Goal: Find specific page/section: Find specific page/section

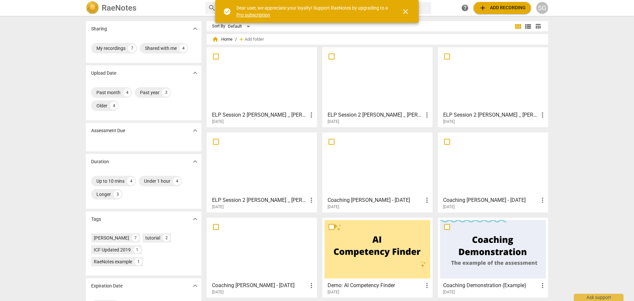
click at [407, 9] on span "close" at bounding box center [406, 12] width 8 height 8
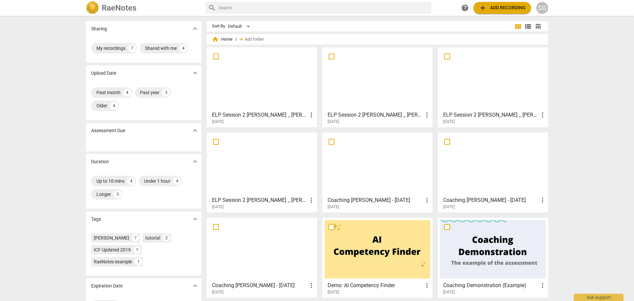
click at [474, 94] on div at bounding box center [493, 79] width 106 height 58
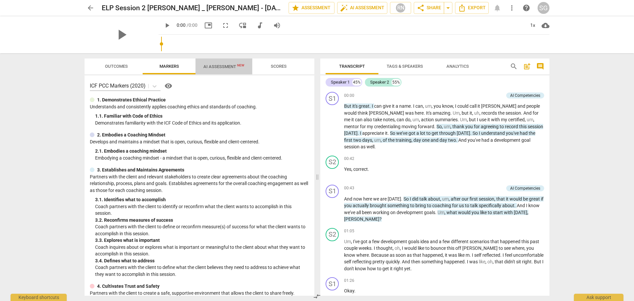
click at [215, 64] on span "AI Assessment New" at bounding box center [223, 66] width 41 height 5
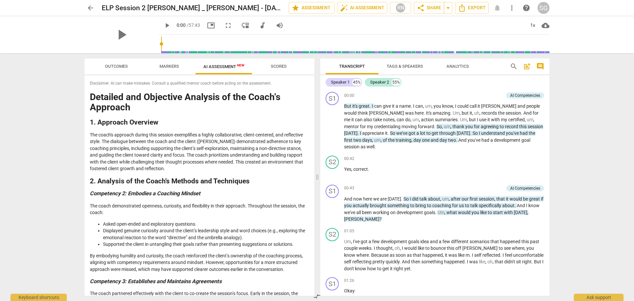
click at [93, 6] on span "arrow_back" at bounding box center [91, 8] width 8 height 8
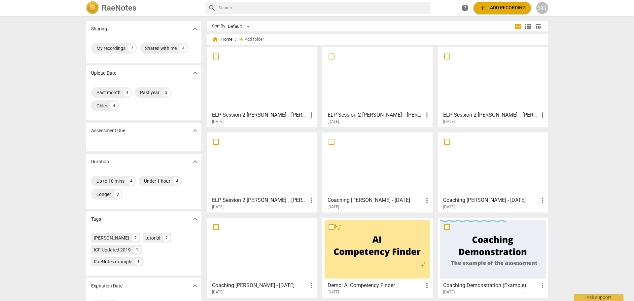
click at [277, 92] on div at bounding box center [262, 79] width 106 height 58
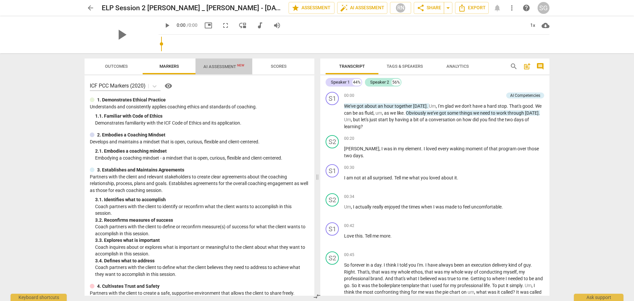
click at [225, 67] on span "AI Assessment New" at bounding box center [223, 66] width 41 height 5
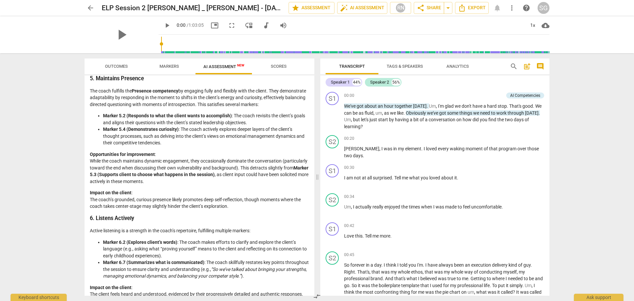
scroll to position [327, 0]
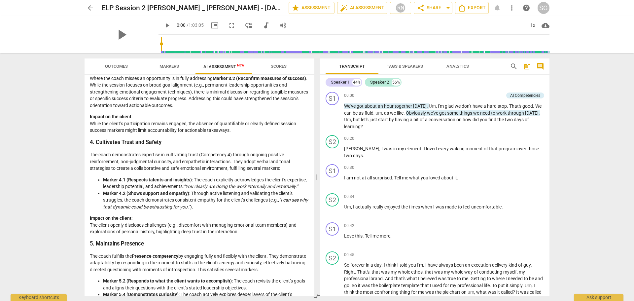
click at [168, 65] on span "Markers" at bounding box center [168, 66] width 19 height 5
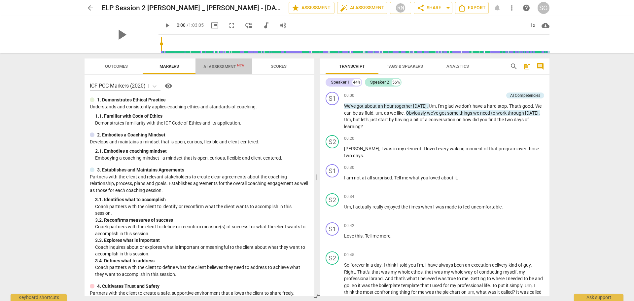
click at [223, 66] on span "AI Assessment New" at bounding box center [223, 66] width 41 height 5
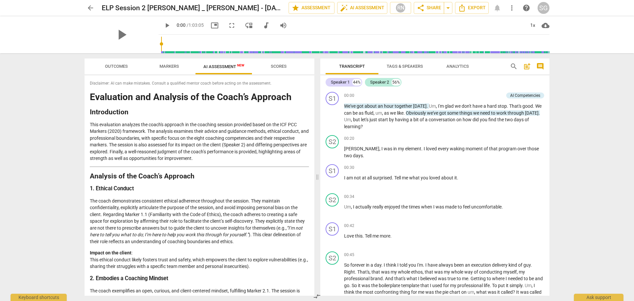
click at [92, 4] on span "arrow_back" at bounding box center [91, 8] width 8 height 8
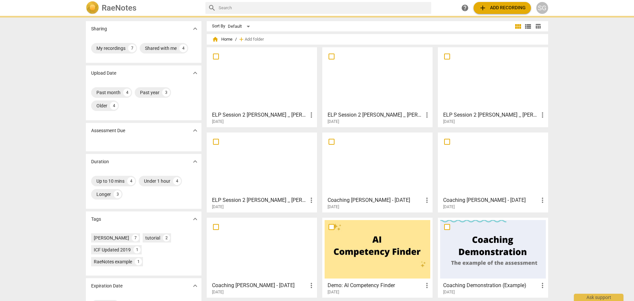
click at [246, 184] on div at bounding box center [262, 164] width 106 height 58
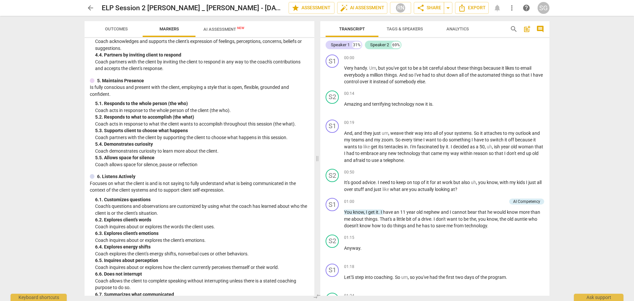
scroll to position [135, 0]
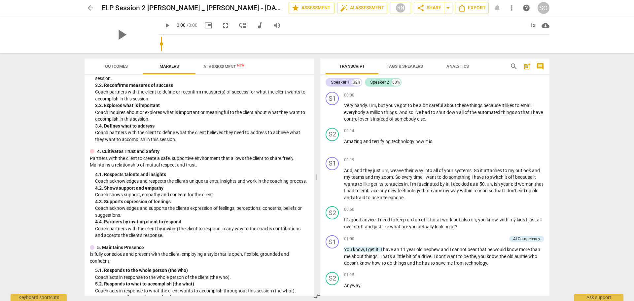
click at [214, 67] on span "AI Assessment New" at bounding box center [223, 66] width 41 height 5
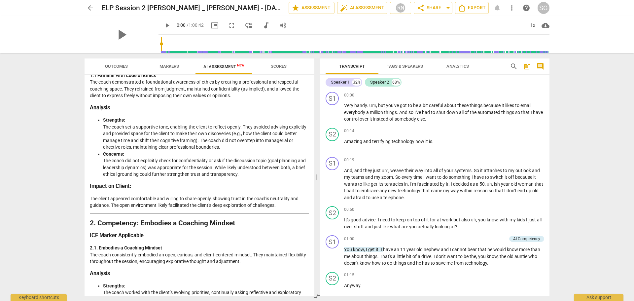
scroll to position [0, 0]
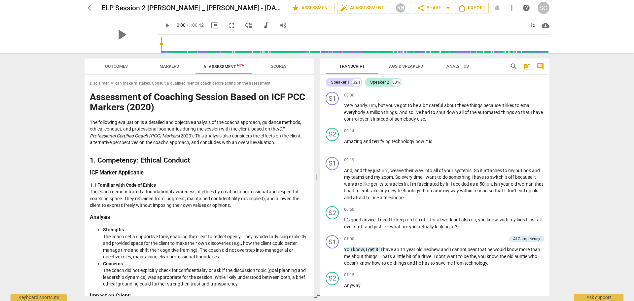
click at [88, 5] on span "arrow_back" at bounding box center [91, 8] width 8 height 8
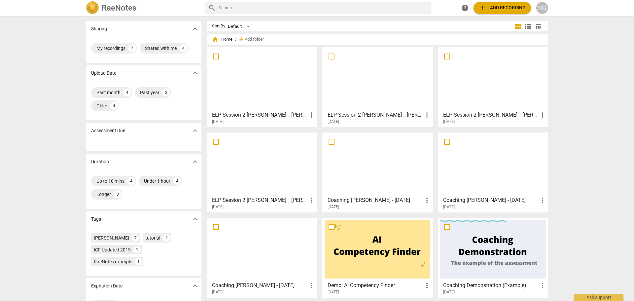
click at [236, 94] on div at bounding box center [262, 79] width 106 height 58
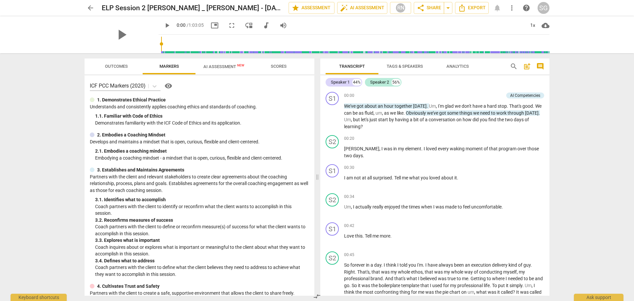
click at [218, 67] on span "AI Assessment New" at bounding box center [223, 66] width 41 height 5
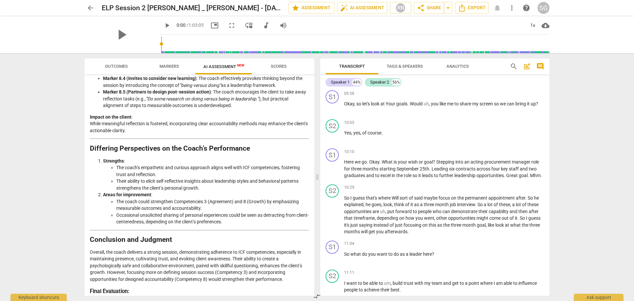
scroll to position [889, 0]
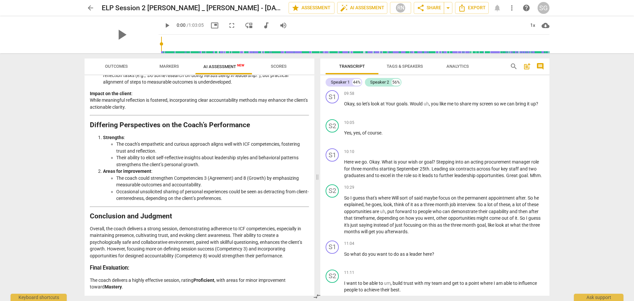
click at [91, 8] on span "arrow_back" at bounding box center [91, 8] width 8 height 8
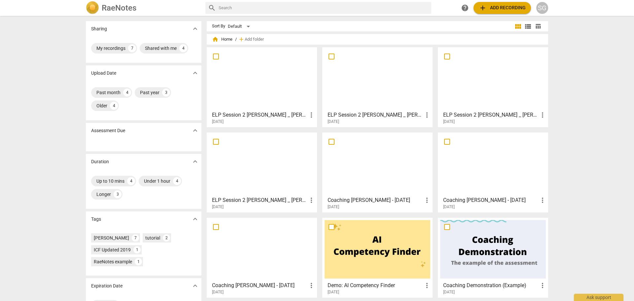
click at [259, 162] on div at bounding box center [262, 164] width 106 height 58
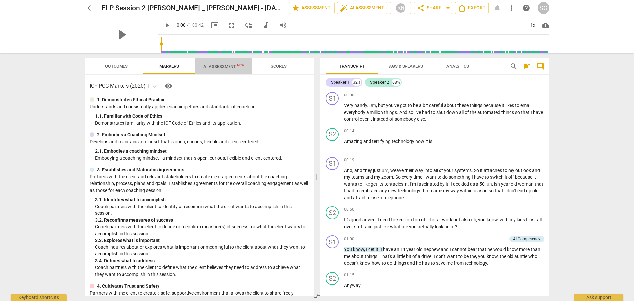
click at [222, 66] on span "AI Assessment New" at bounding box center [223, 66] width 41 height 5
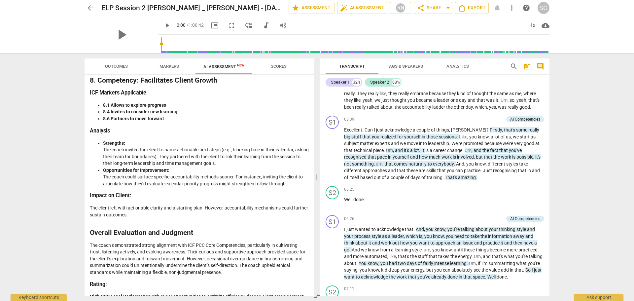
scroll to position [1337, 0]
